Goal: Task Accomplishment & Management: Use online tool/utility

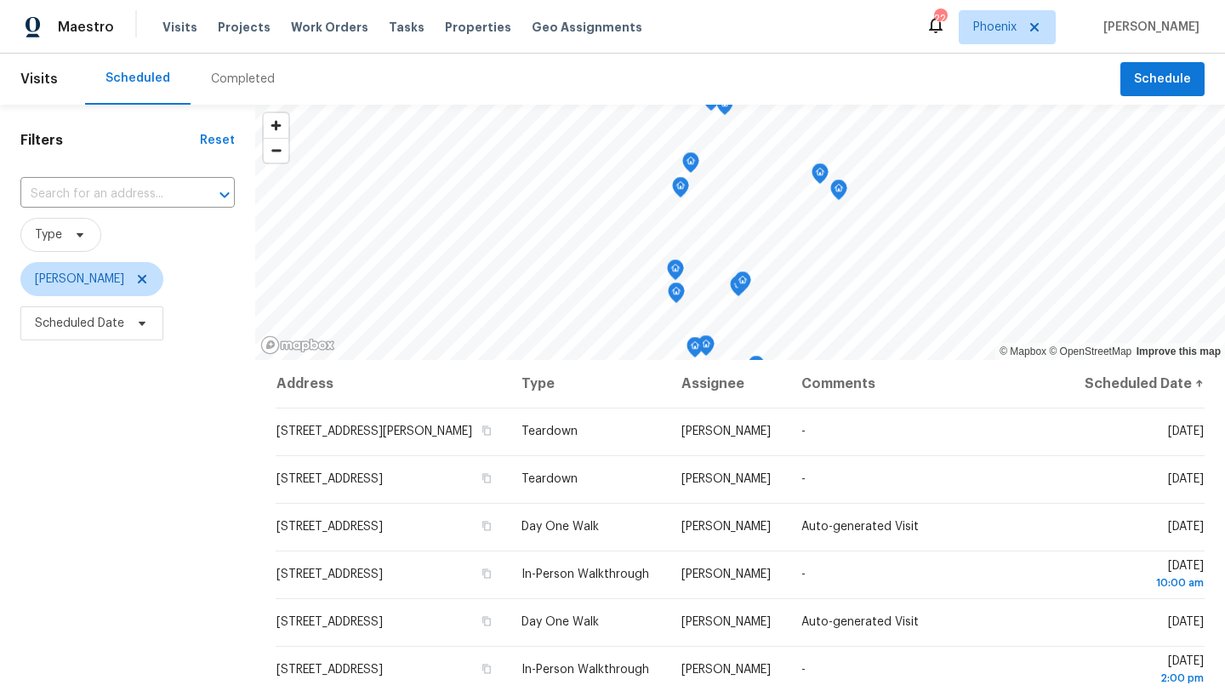
scroll to position [172, 0]
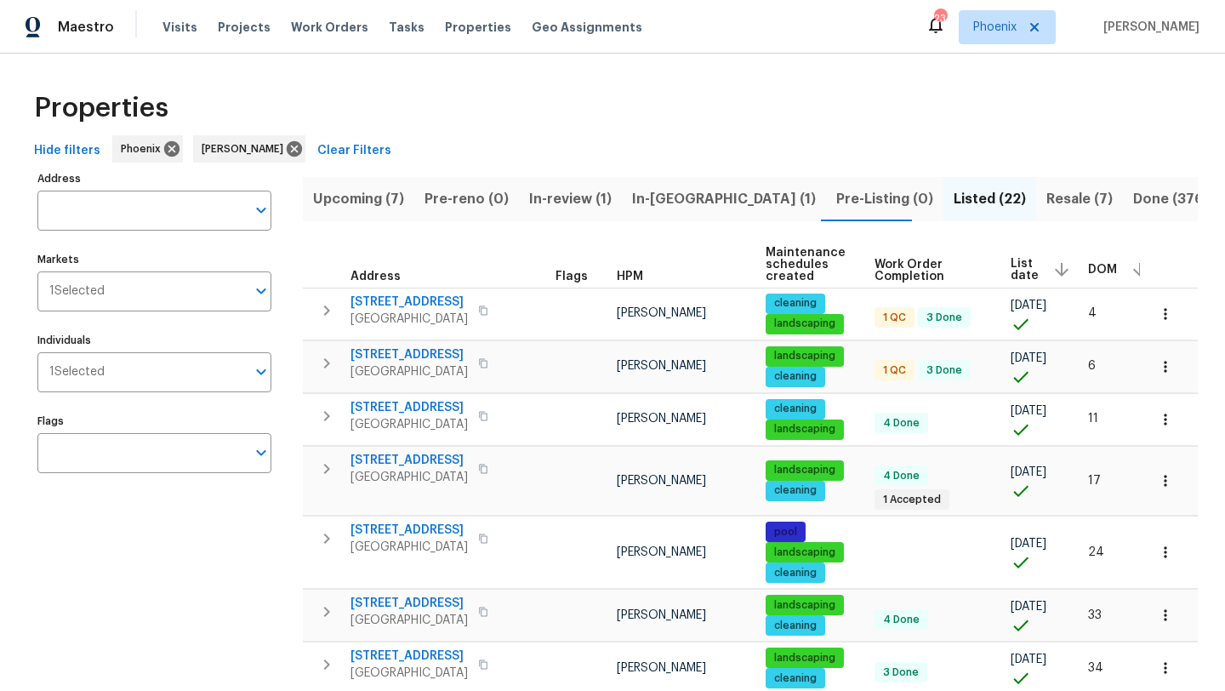
click at [647, 203] on span "In-reno (1)" at bounding box center [724, 199] width 184 height 24
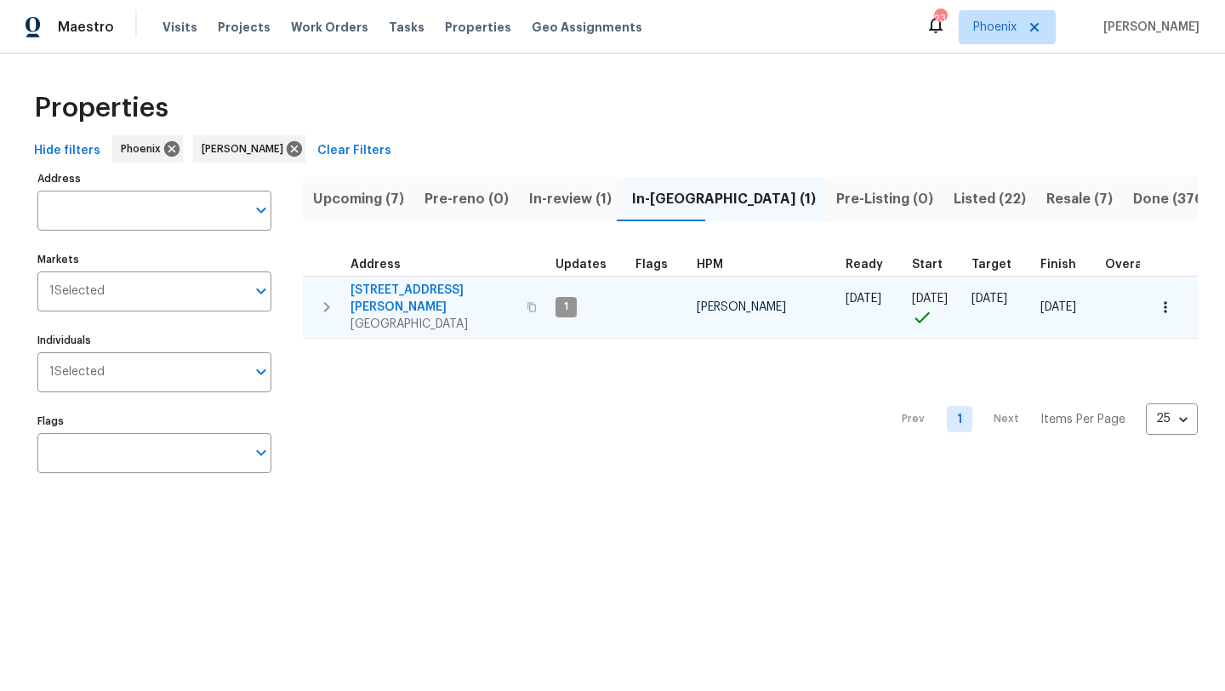
click at [415, 290] on span "[STREET_ADDRESS][PERSON_NAME]" at bounding box center [434, 299] width 166 height 34
click at [324, 297] on icon "button" at bounding box center [326, 307] width 20 height 20
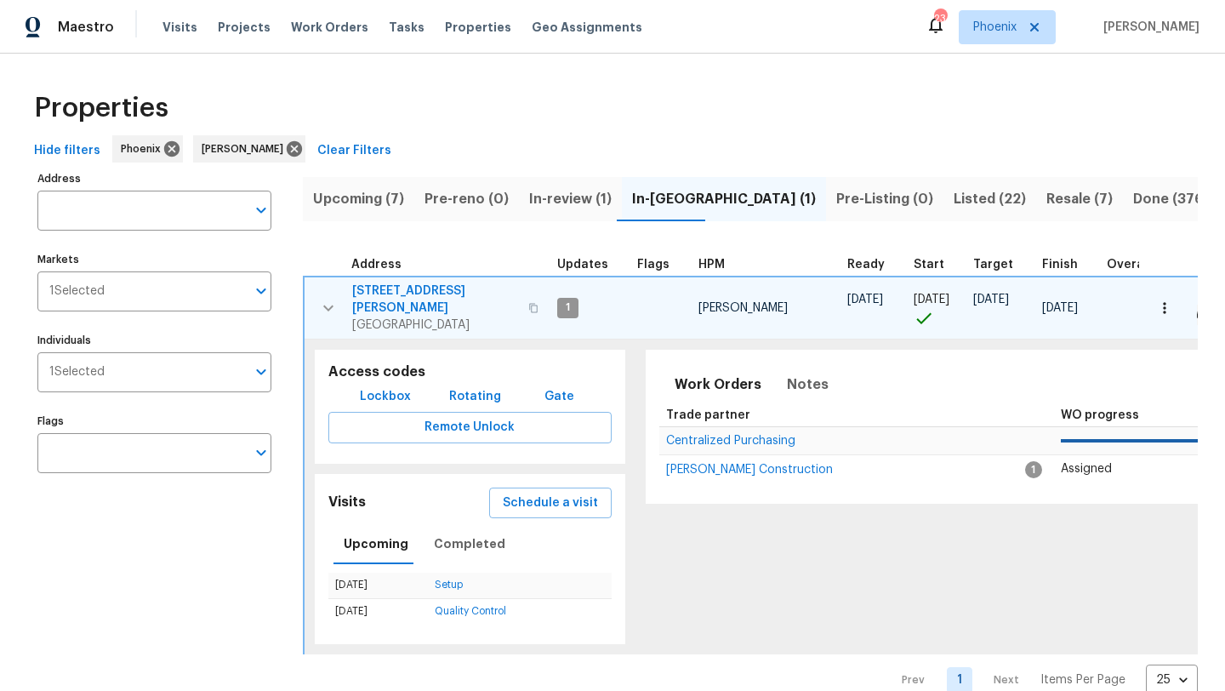
click at [378, 386] on span "Lockbox" at bounding box center [385, 396] width 51 height 21
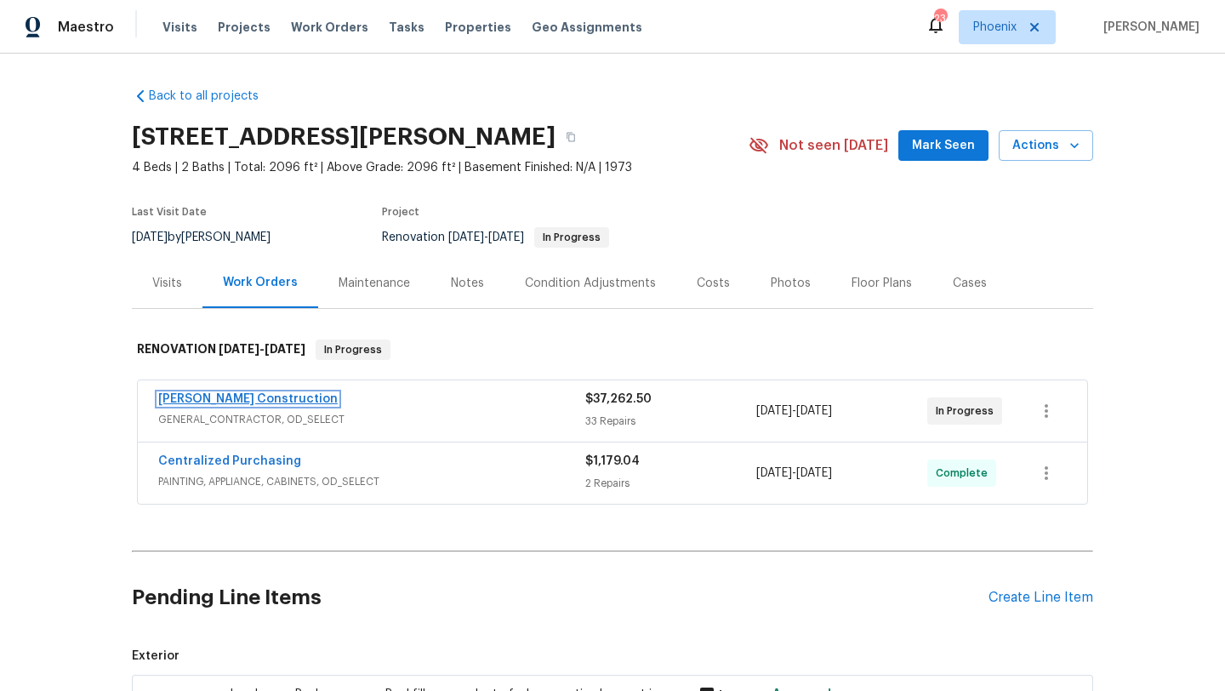
click at [210, 401] on link "[PERSON_NAME] Construction" at bounding box center [248, 399] width 180 height 12
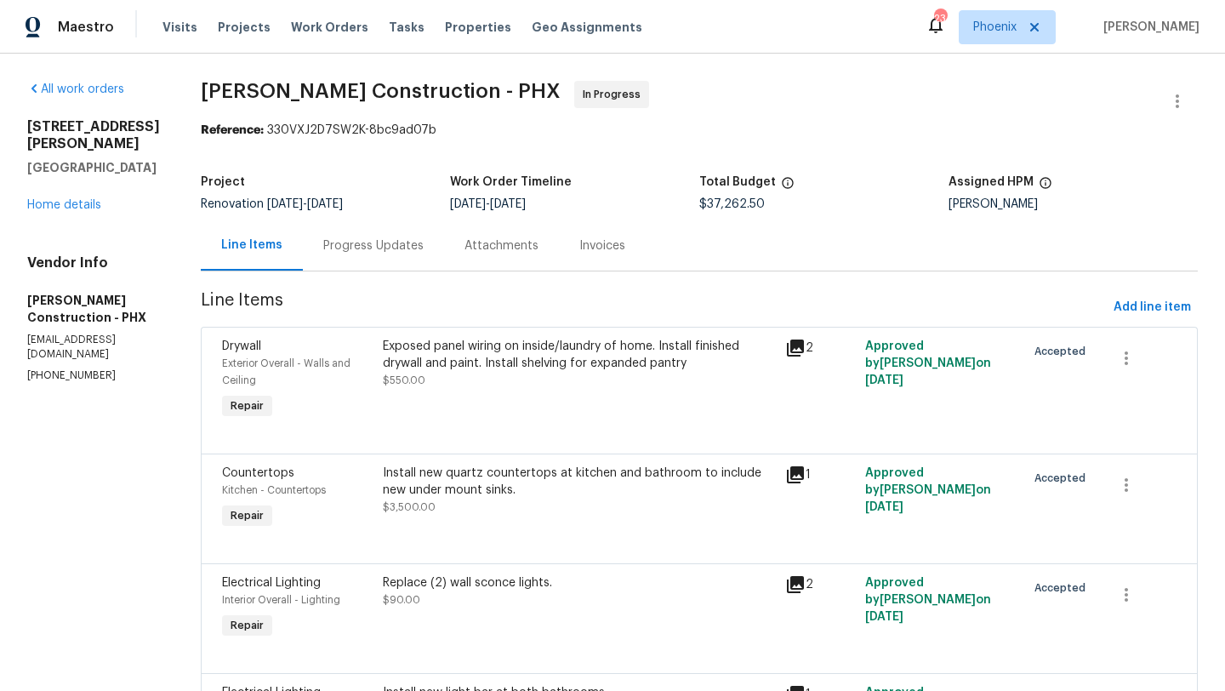
click at [305, 18] on div "Visits Projects Work Orders Tasks Properties Geo Assignments" at bounding box center [412, 27] width 500 height 34
click at [315, 25] on span "Work Orders" at bounding box center [329, 27] width 77 height 17
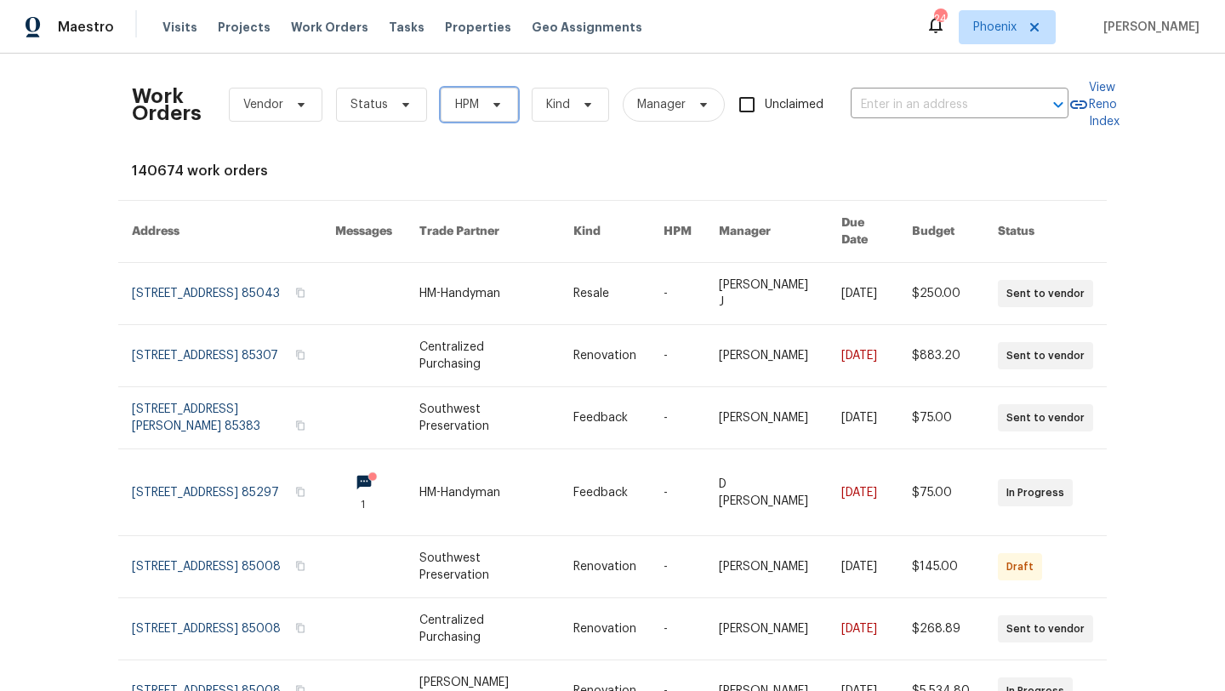
click at [484, 114] on span "HPM" at bounding box center [479, 105] width 77 height 34
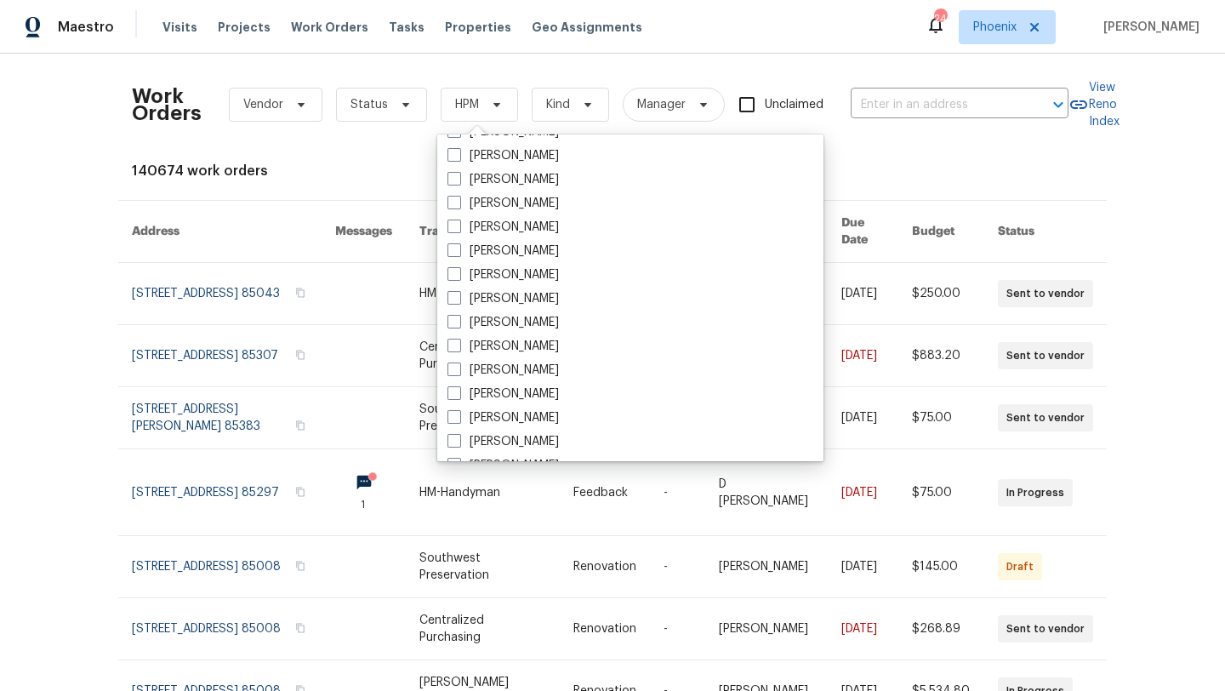
scroll to position [1021, 0]
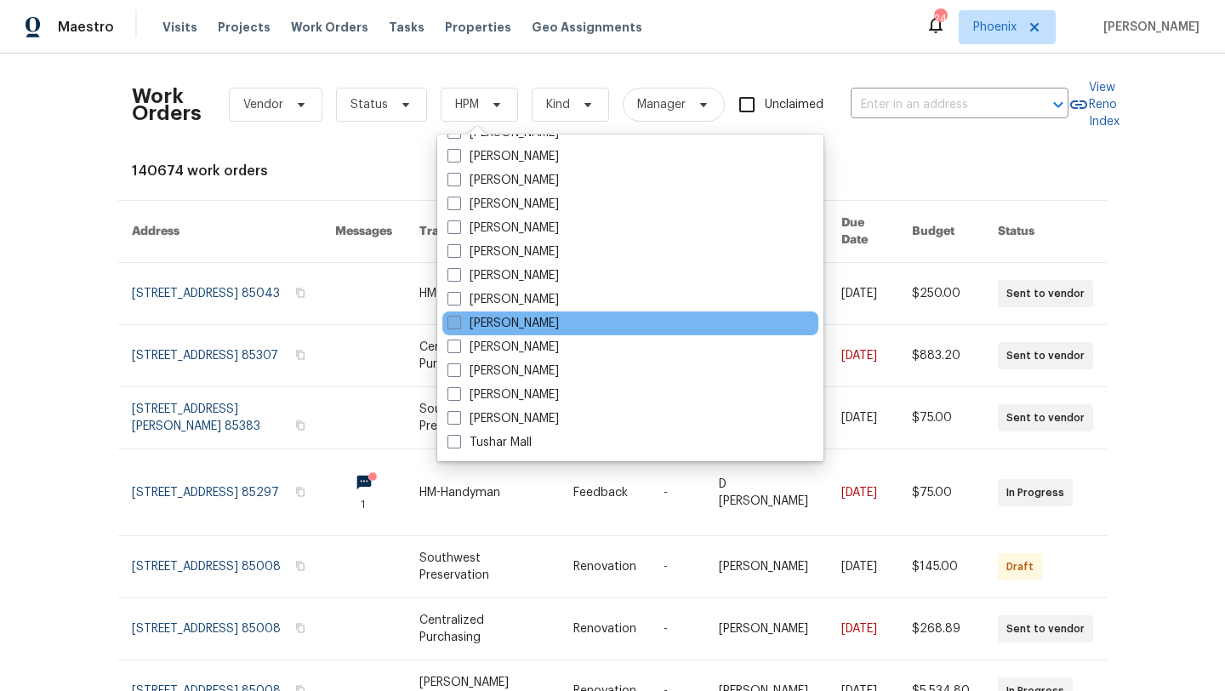
click at [459, 323] on span at bounding box center [454, 323] width 14 height 14
click at [459, 323] on input "[PERSON_NAME]" at bounding box center [452, 320] width 11 height 11
checkbox input "true"
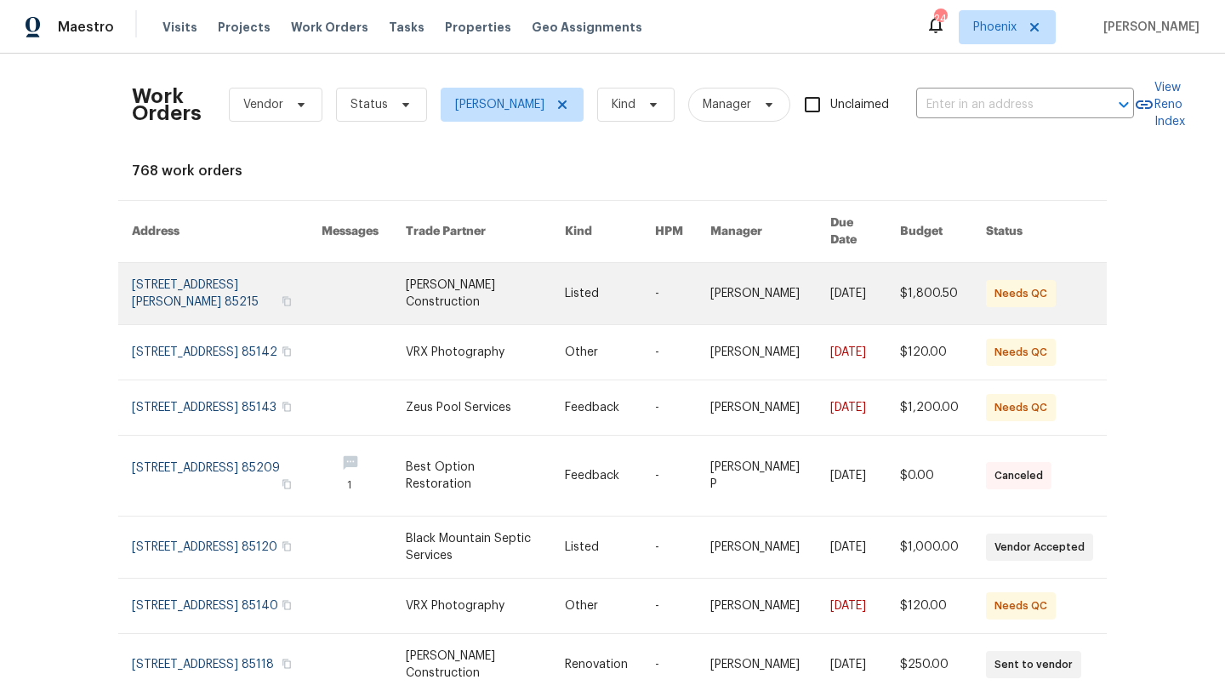
click at [238, 279] on link at bounding box center [227, 293] width 190 height 61
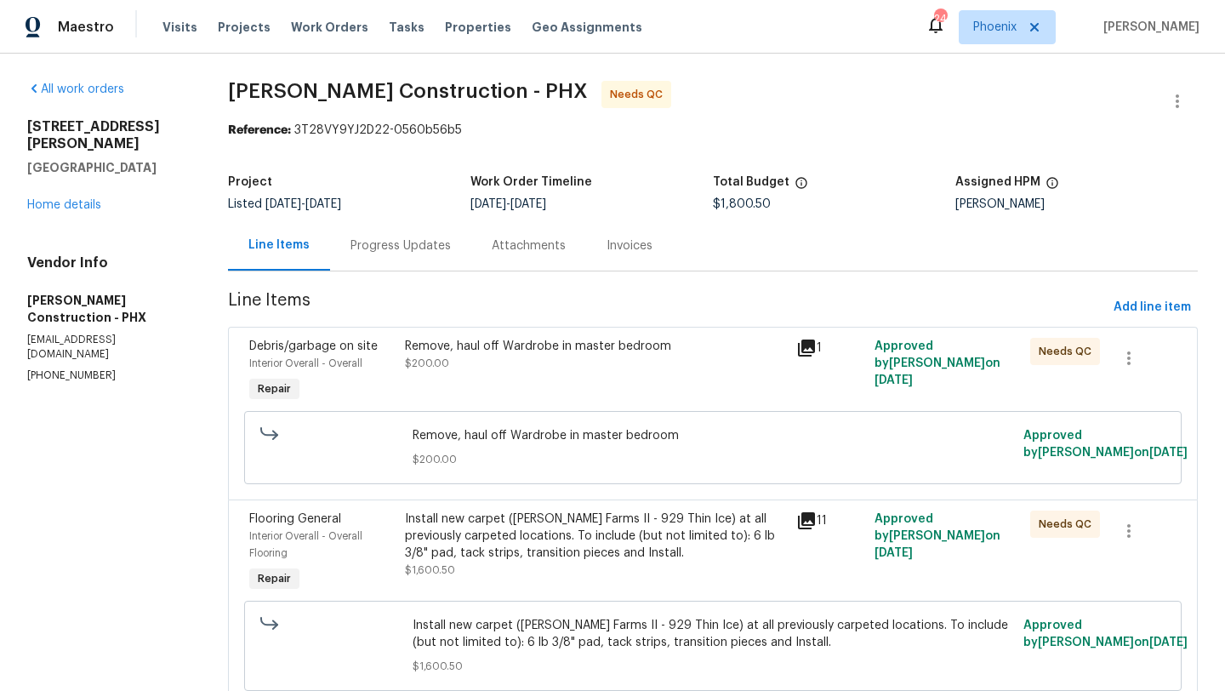
click at [533, 536] on div "Install new carpet (Abshire Farms II - 929 Thin Ice) at all previously carpeted…" at bounding box center [595, 535] width 380 height 51
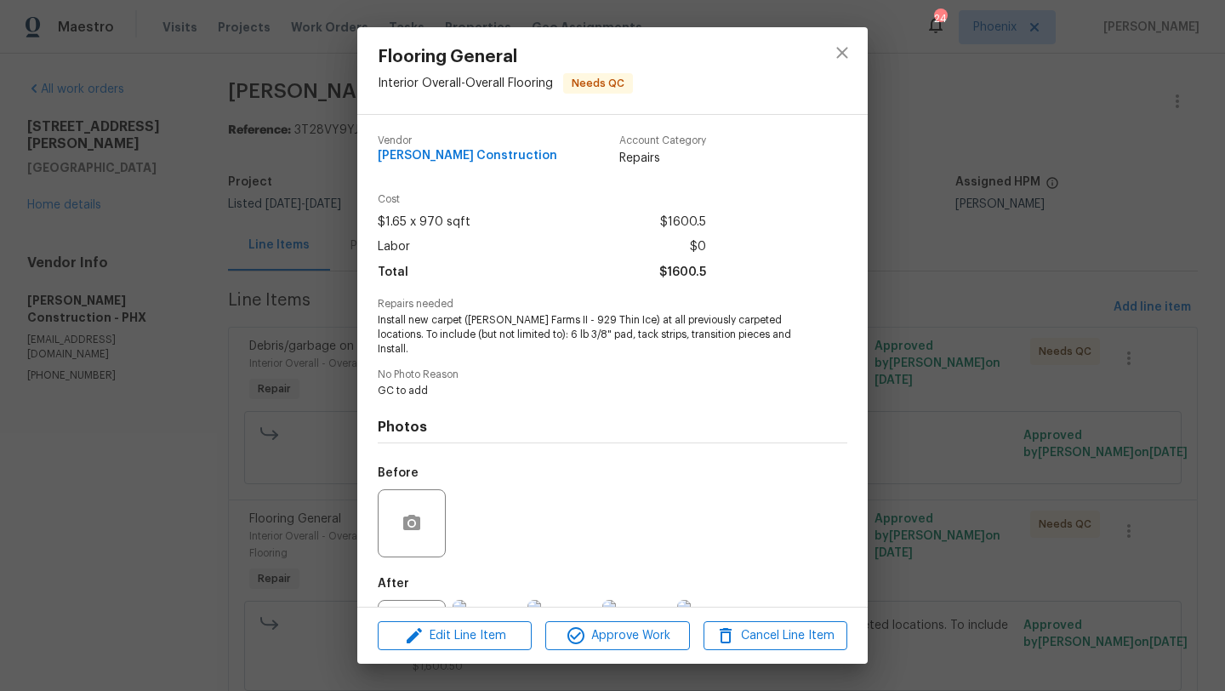
scroll to position [65, 0]
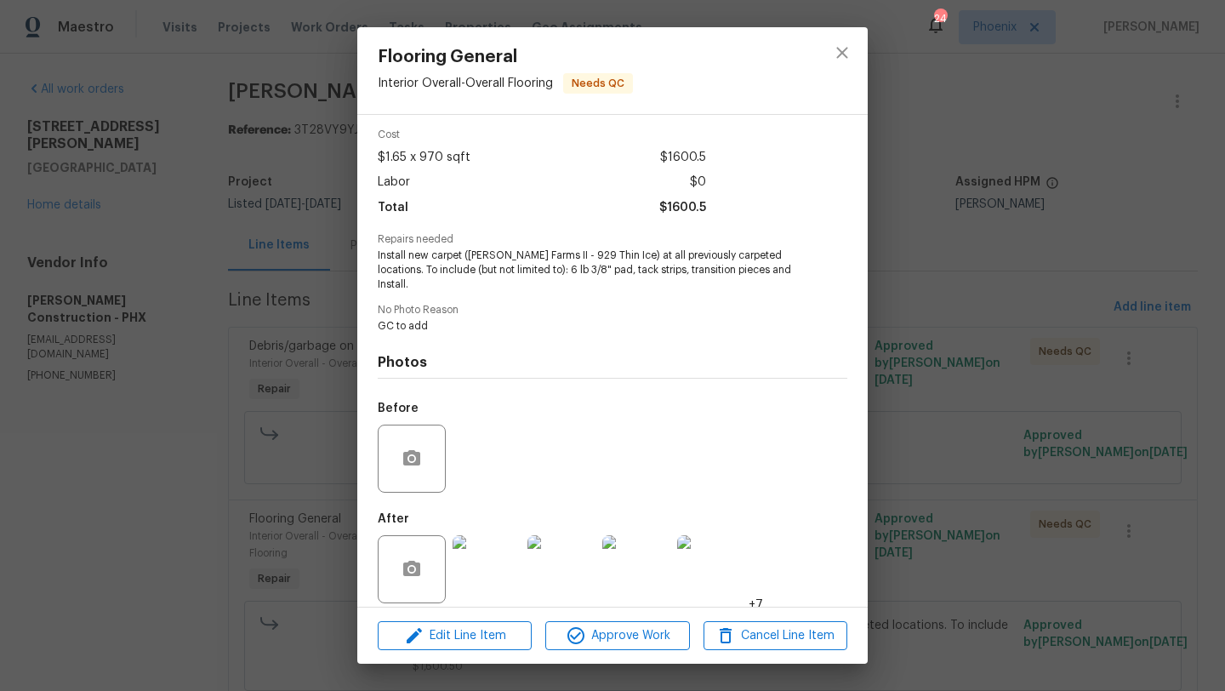
click at [498, 550] on img at bounding box center [487, 569] width 68 height 68
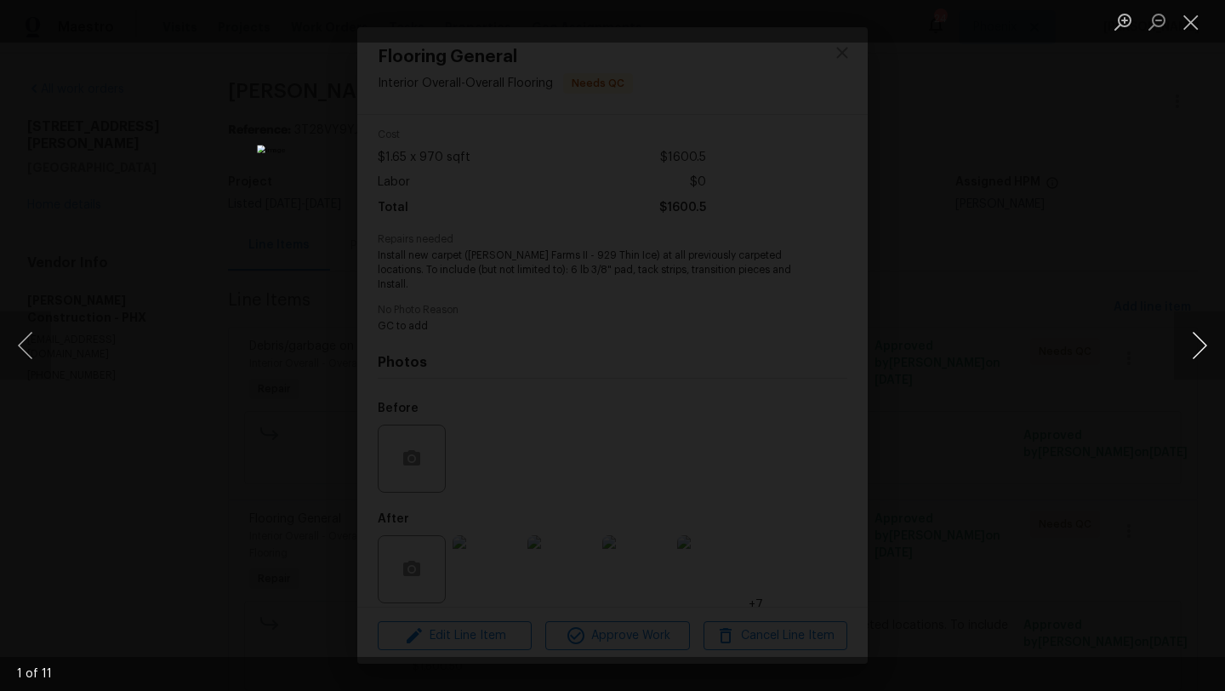
click at [1199, 325] on button "Next image" at bounding box center [1199, 345] width 51 height 68
click at [1200, 349] on button "Next image" at bounding box center [1199, 345] width 51 height 68
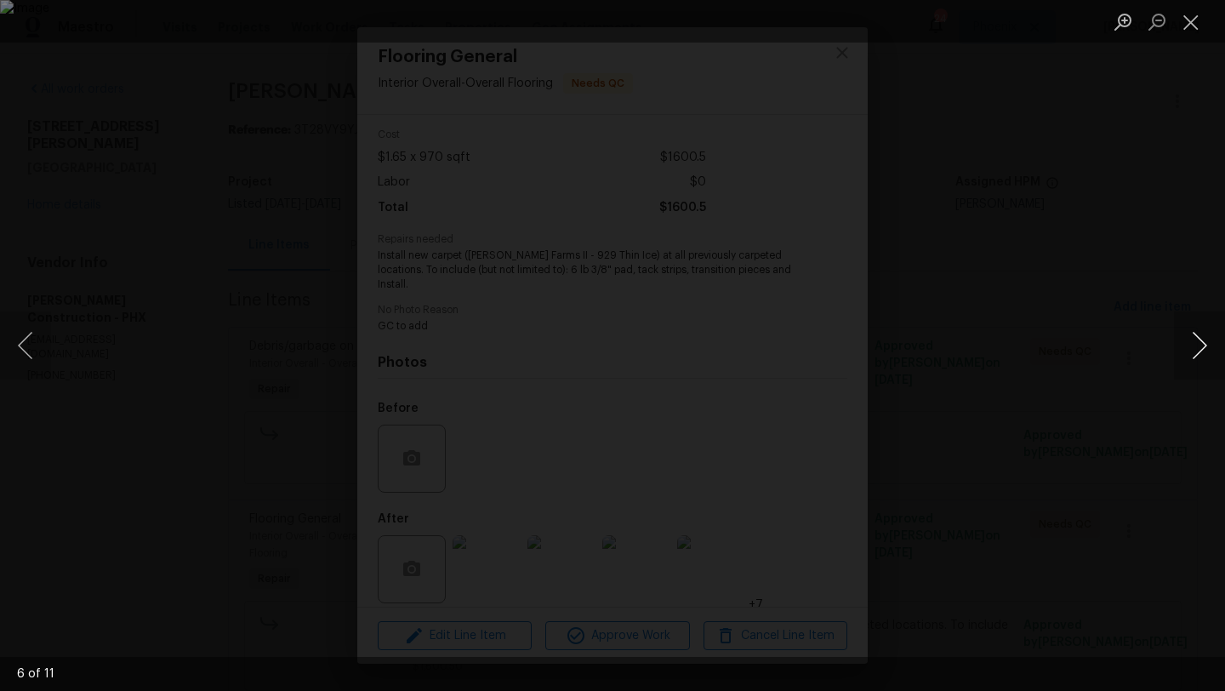
click at [1200, 349] on button "Next image" at bounding box center [1199, 345] width 51 height 68
